Goal: Task Accomplishment & Management: Manage account settings

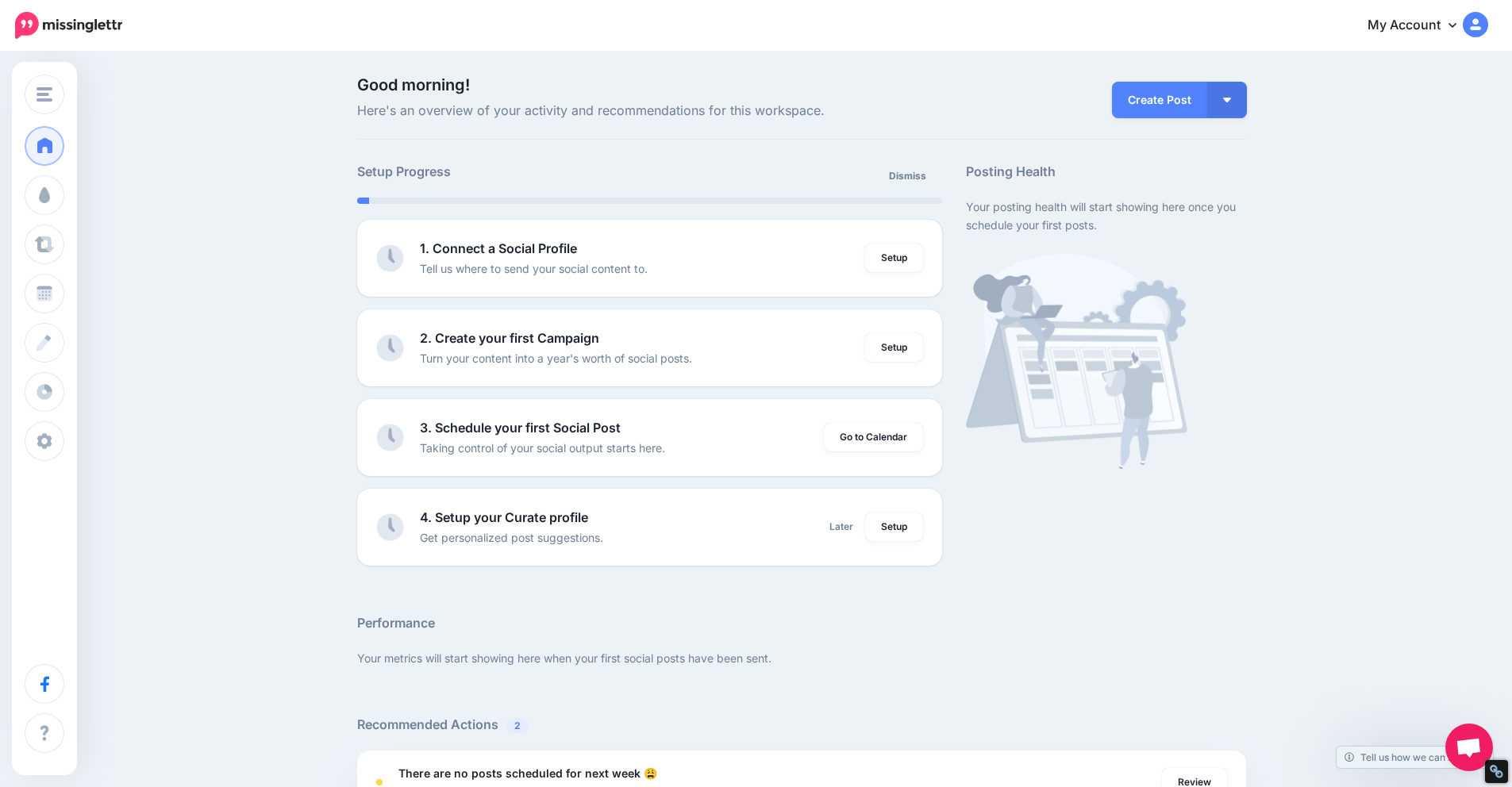
click at [1448, 24] on link "My Account" at bounding box center [1419, 25] width 136 height 39
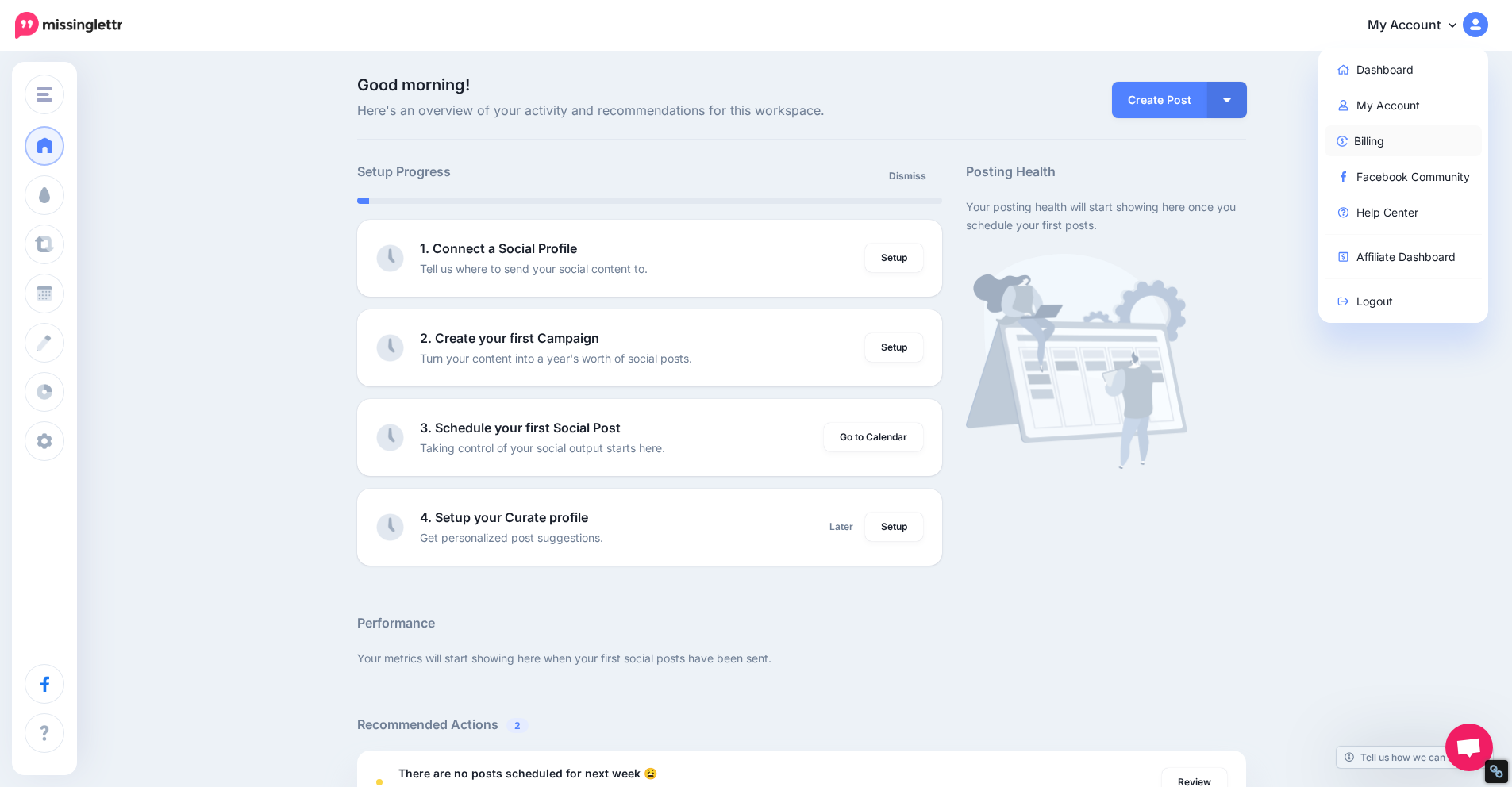
click at [1397, 138] on link "Billing" at bounding box center [1404, 141] width 158 height 31
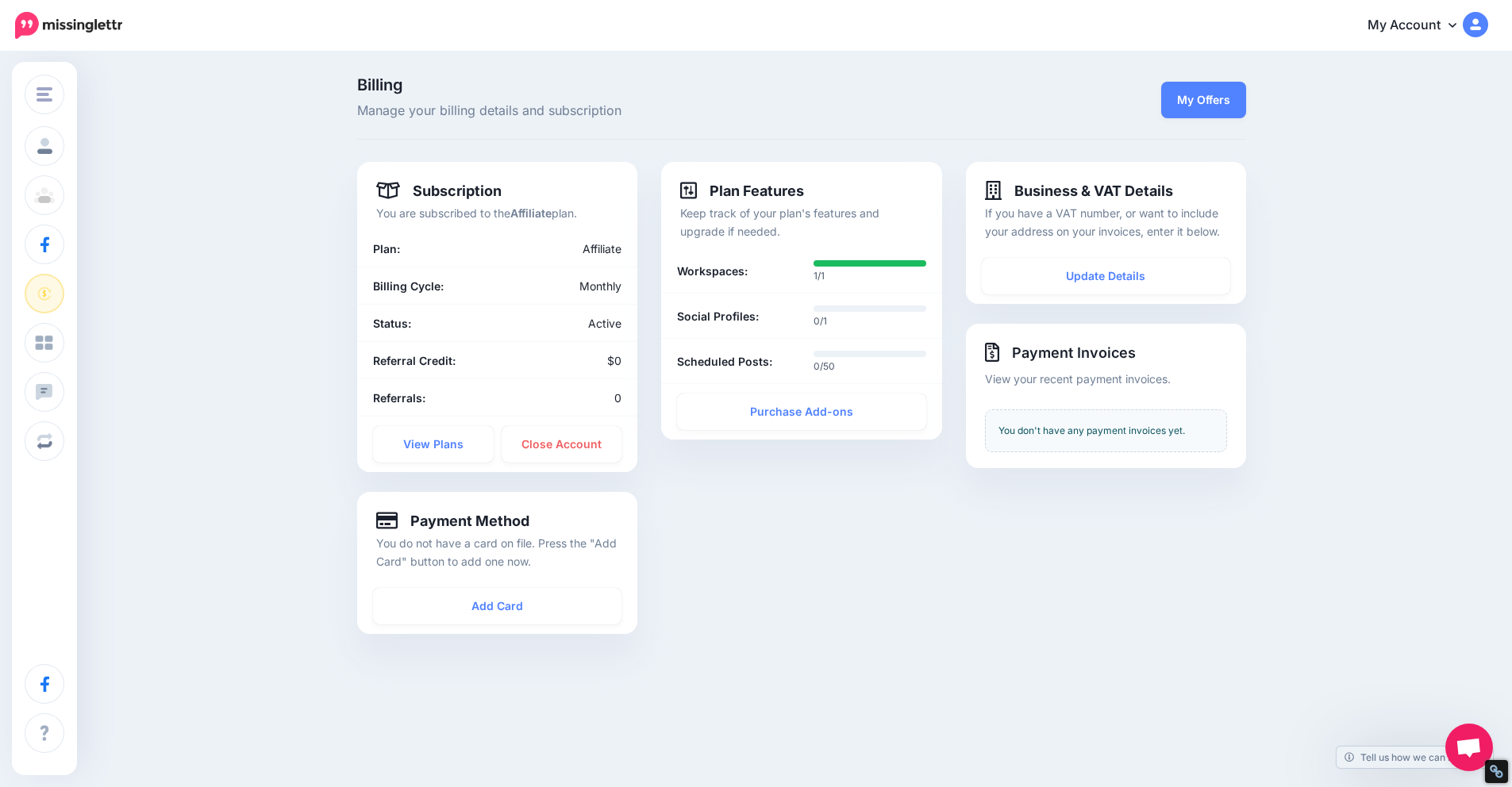
click at [1479, 28] on img at bounding box center [1476, 25] width 25 height 25
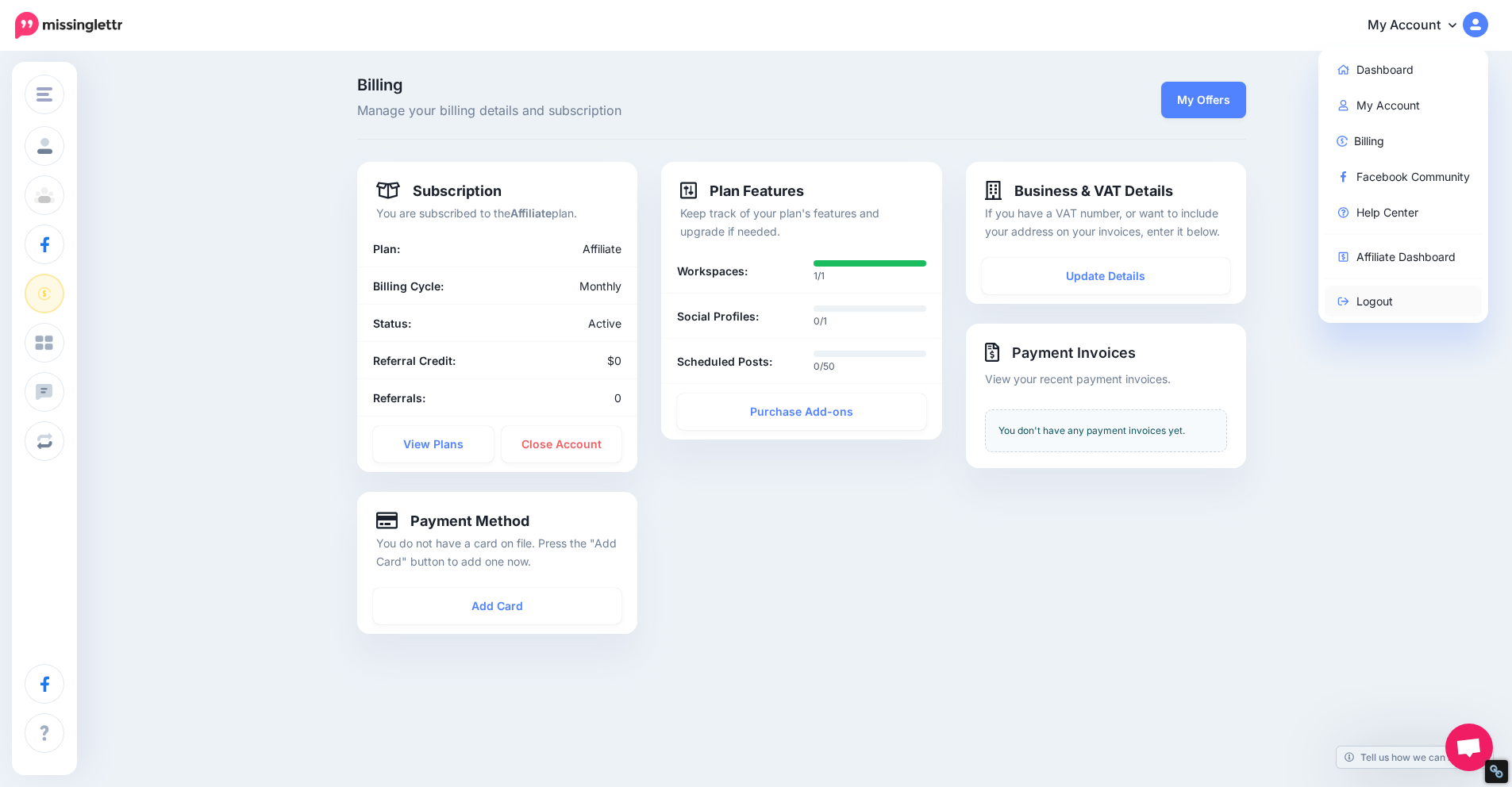
click at [1395, 302] on link "Logout" at bounding box center [1404, 301] width 158 height 31
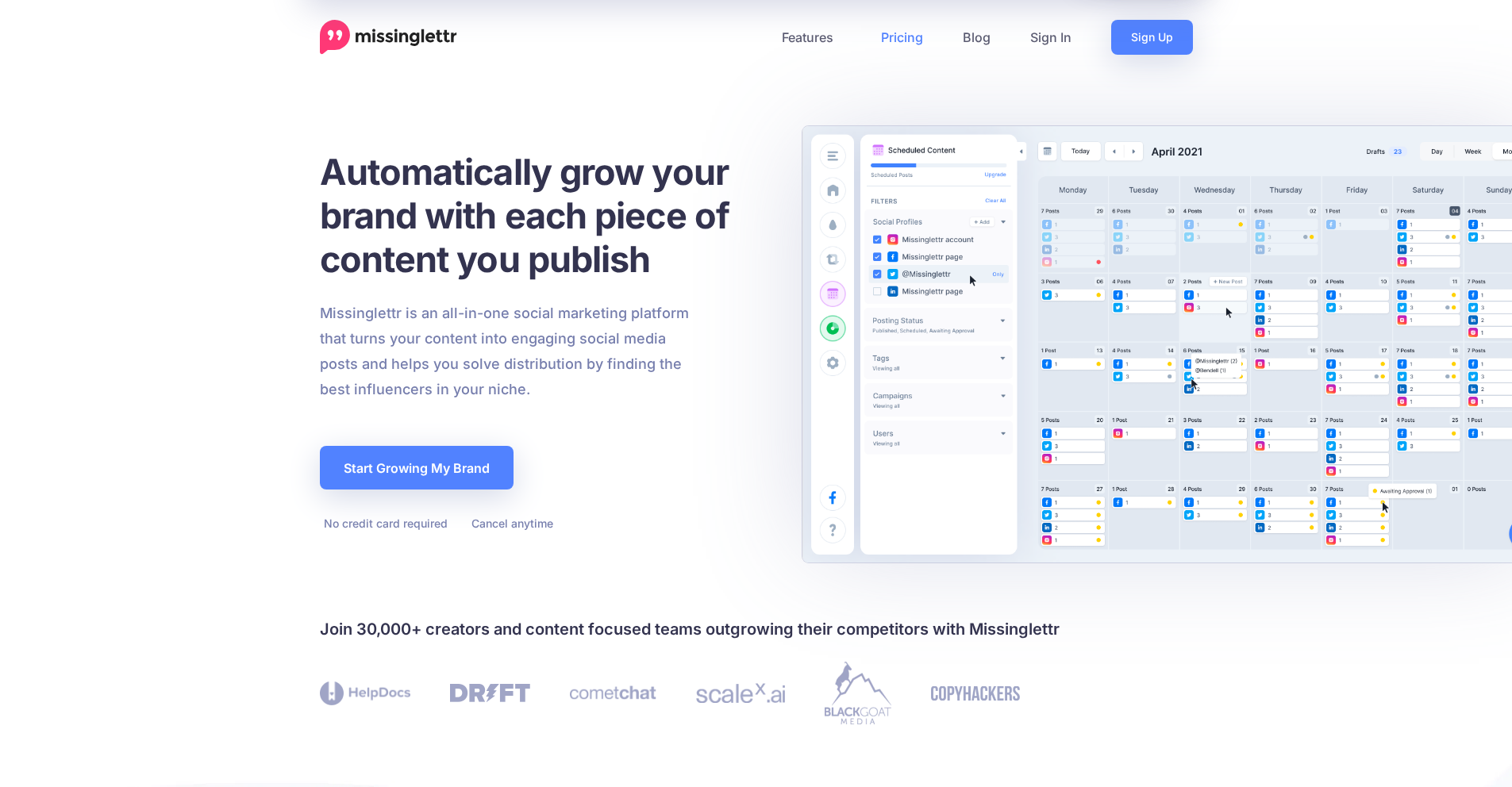
click at [919, 32] on link "Pricing" at bounding box center [902, 36] width 81 height 35
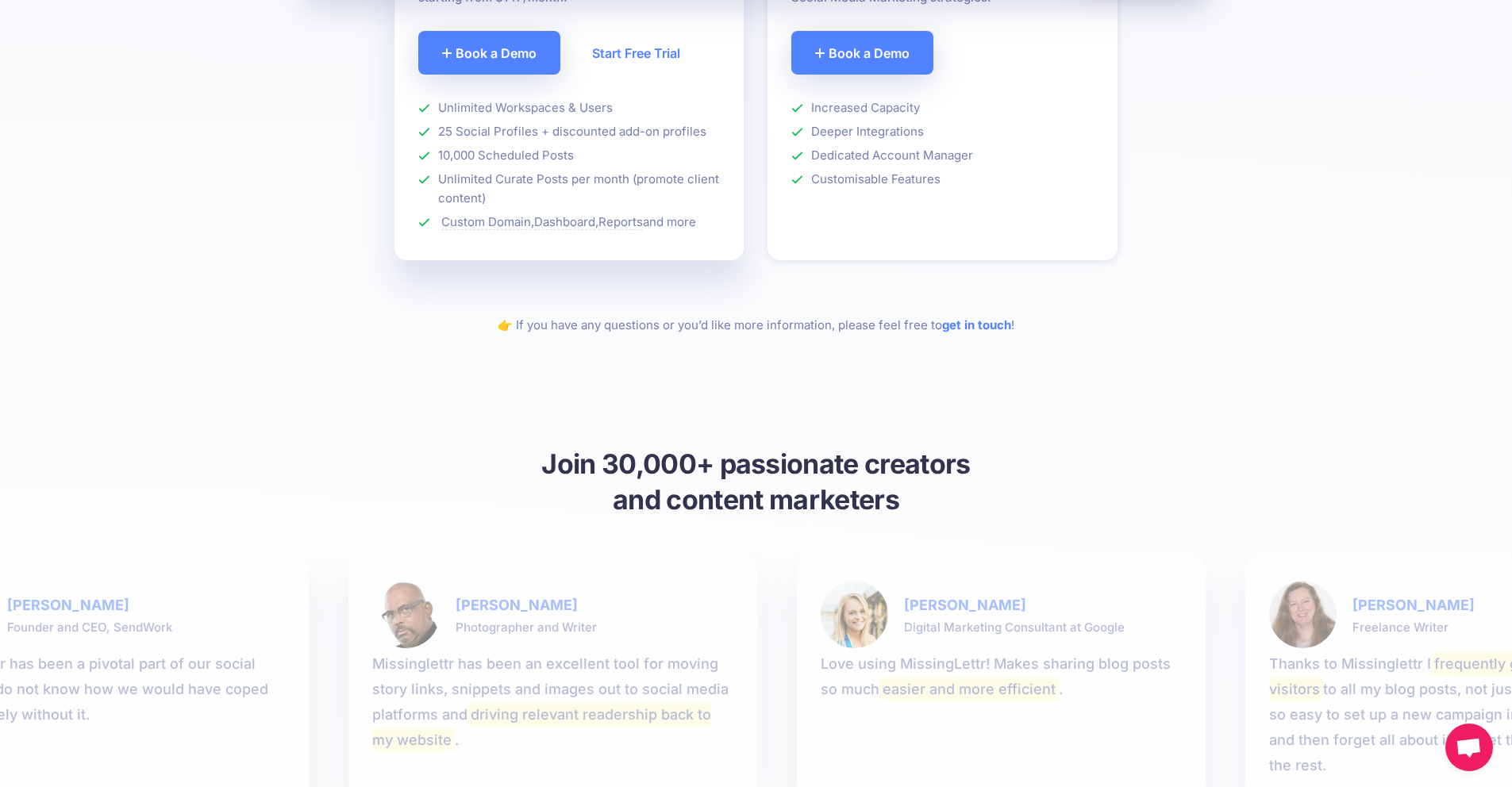
scroll to position [1411, 0]
